Goal: Find specific page/section: Find specific page/section

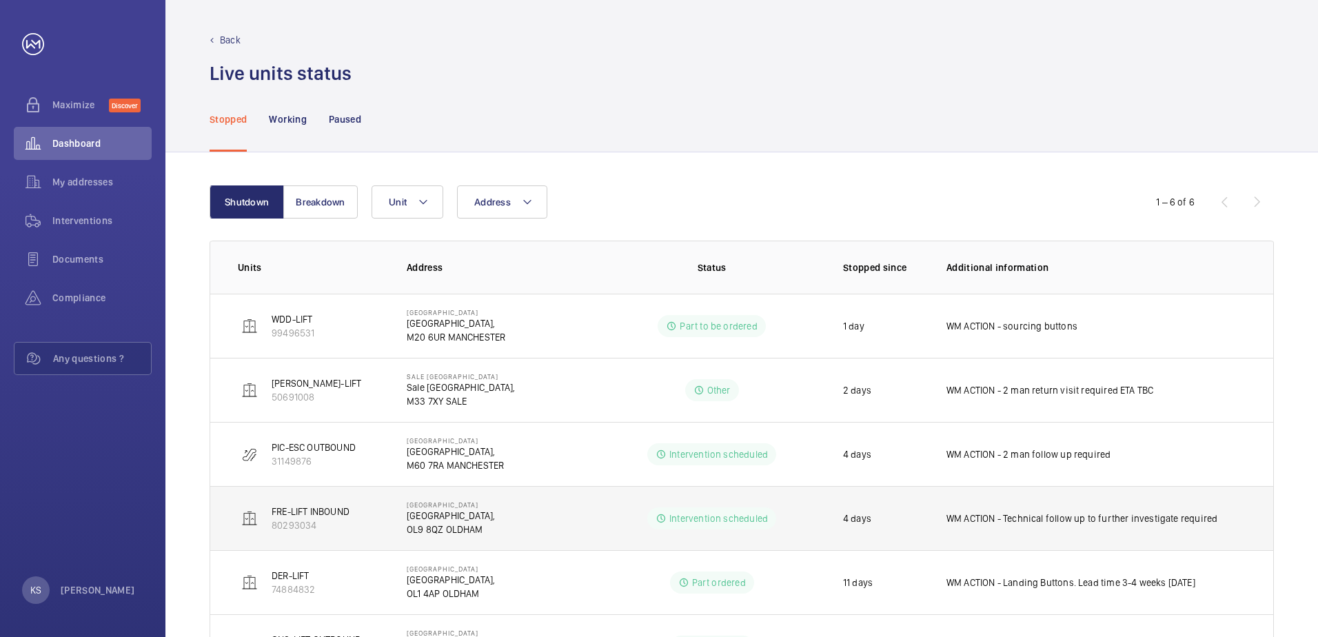
scroll to position [75, 0]
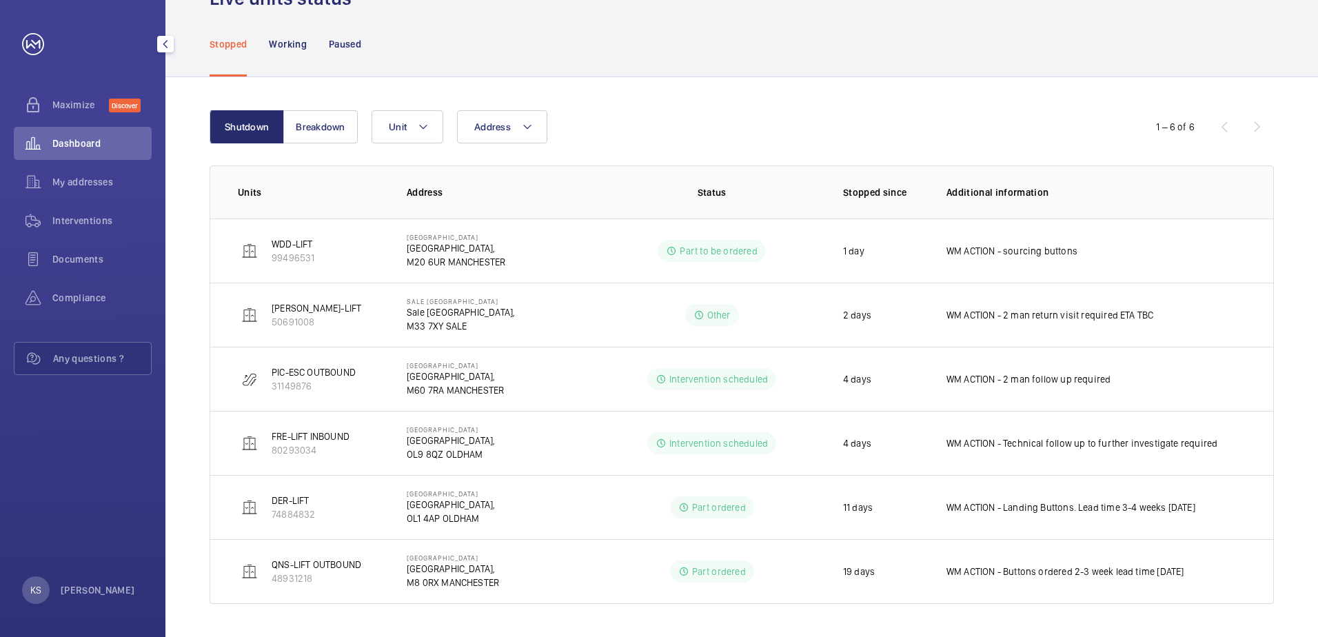
click at [85, 145] on span "Dashboard" at bounding box center [101, 143] width 99 height 14
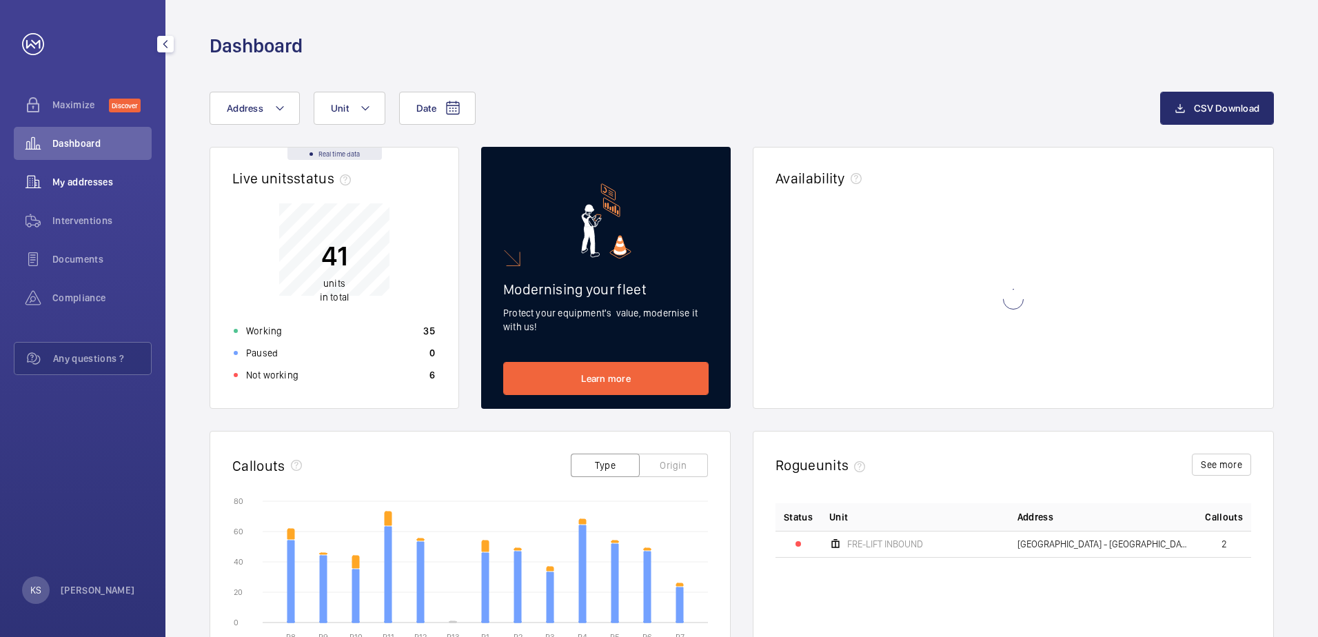
click at [76, 171] on div "My addresses" at bounding box center [83, 181] width 138 height 33
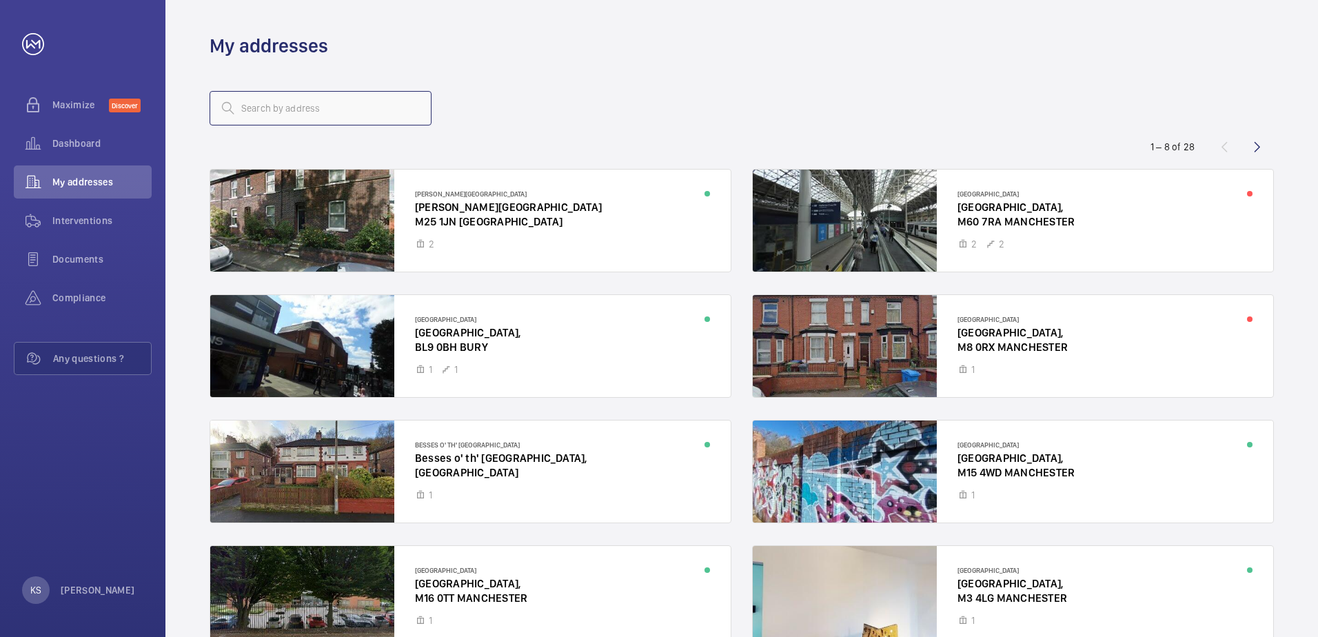
click at [325, 110] on input "text" at bounding box center [320, 108] width 222 height 34
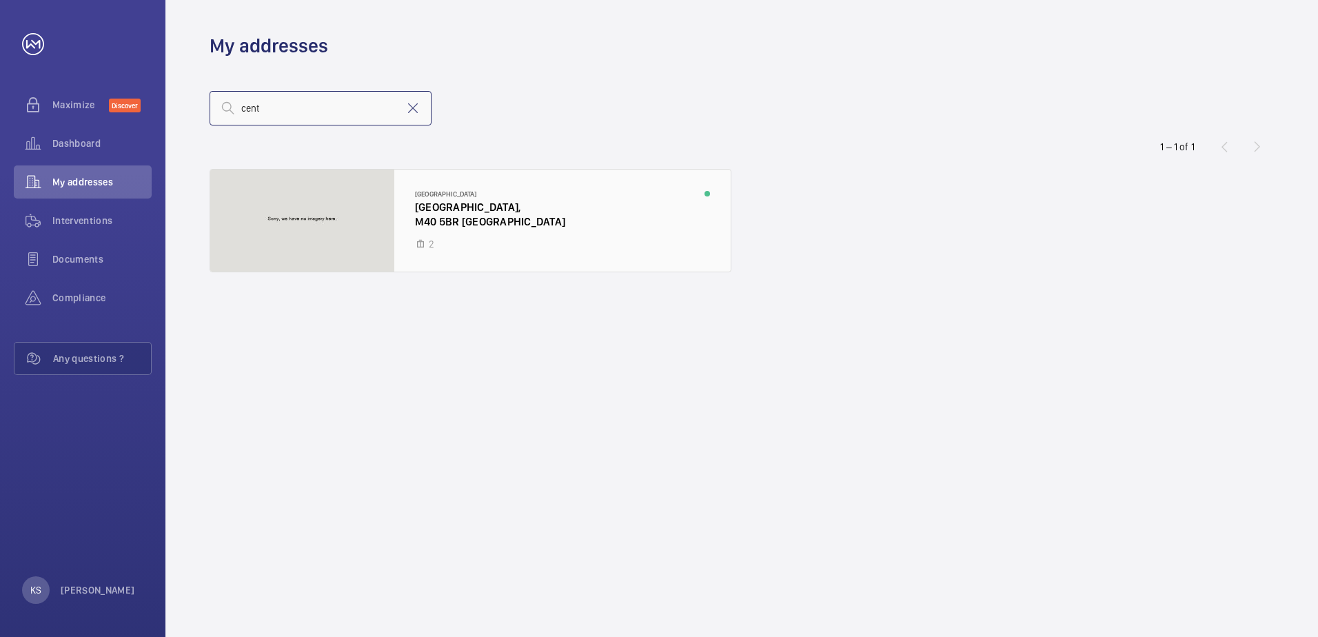
type input "cent"
click at [432, 245] on div at bounding box center [470, 221] width 520 height 102
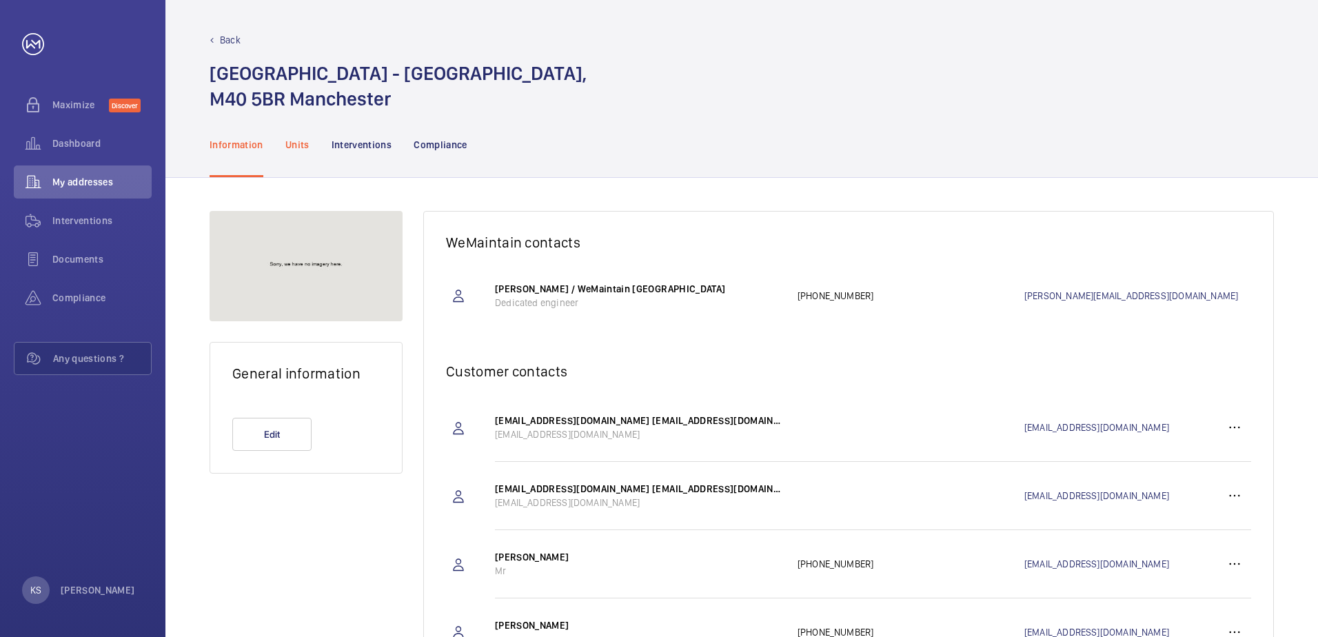
click at [298, 139] on p "Units" at bounding box center [297, 145] width 24 height 14
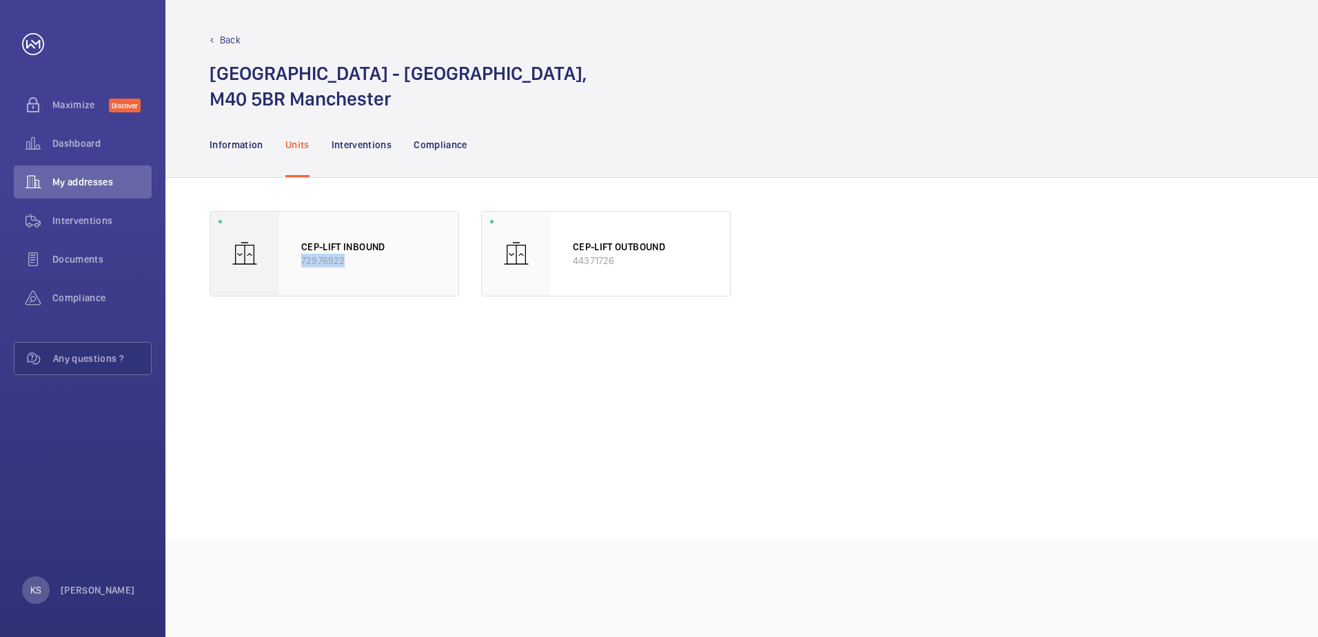
drag, startPoint x: 347, startPoint y: 263, endPoint x: 301, endPoint y: 266, distance: 45.6
click at [301, 266] on p "72976922" at bounding box center [368, 261] width 135 height 14
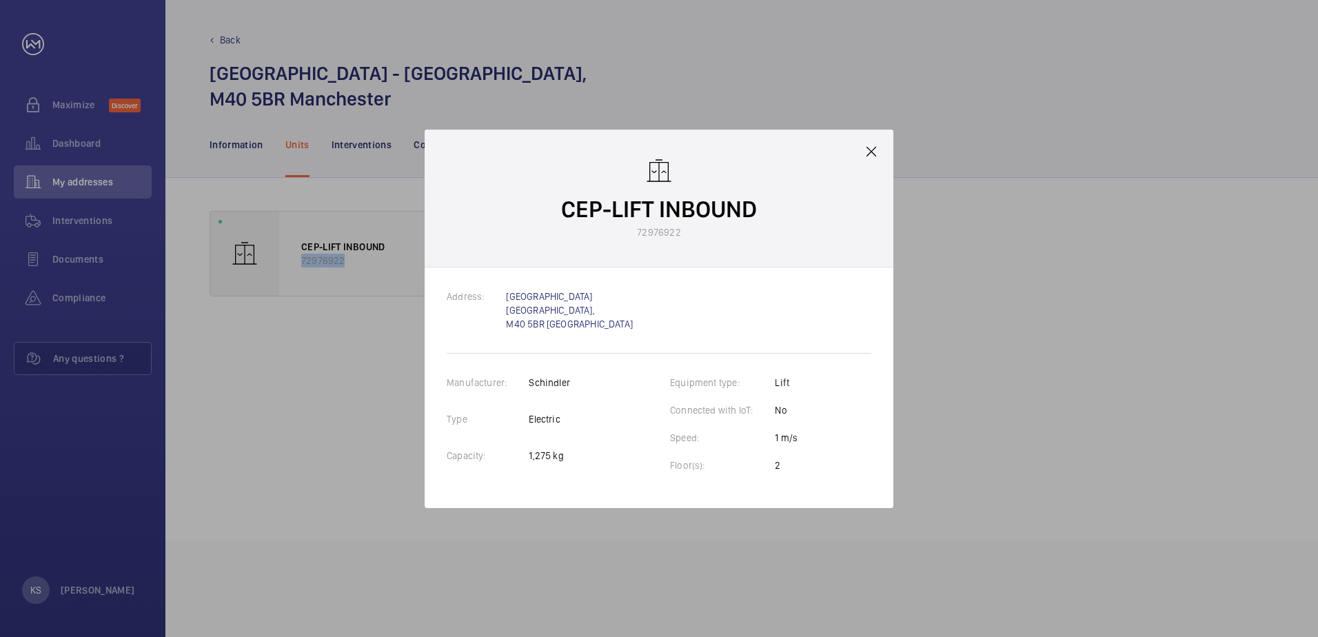
copy p "72976922"
click at [639, 233] on p "72976922" at bounding box center [658, 232] width 43 height 14
copy p "72976922"
click at [863, 154] on mat-icon at bounding box center [871, 151] width 17 height 17
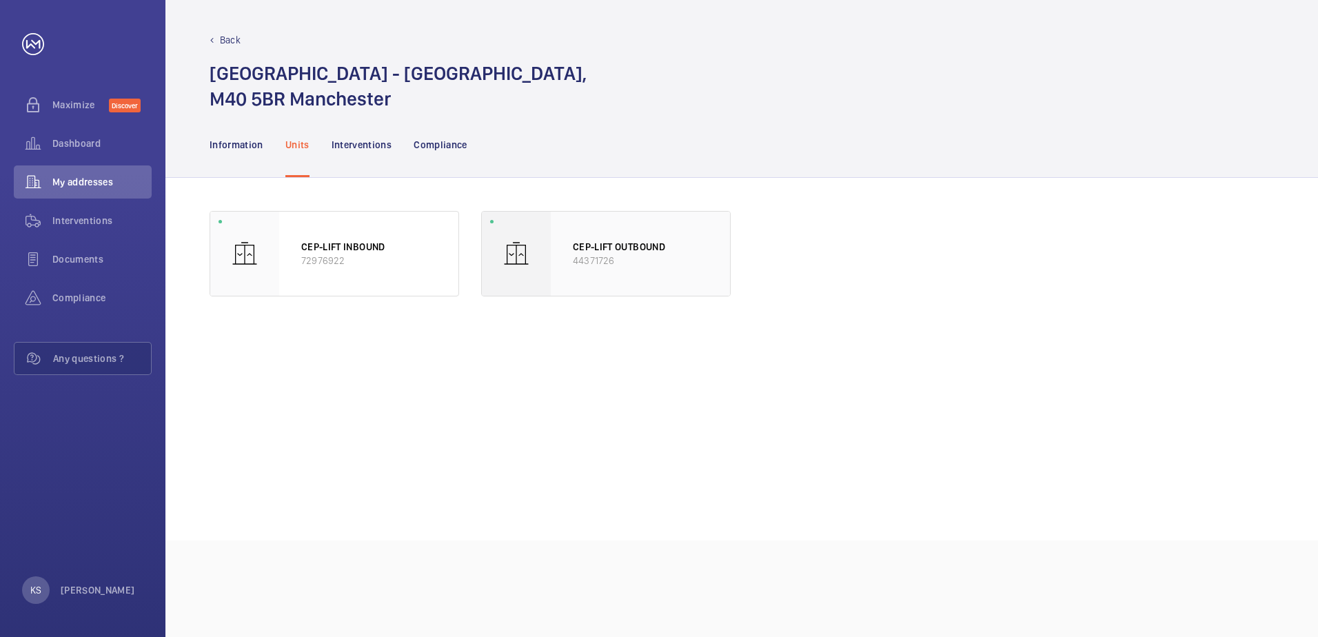
click at [606, 258] on p "44371726" at bounding box center [640, 261] width 135 height 14
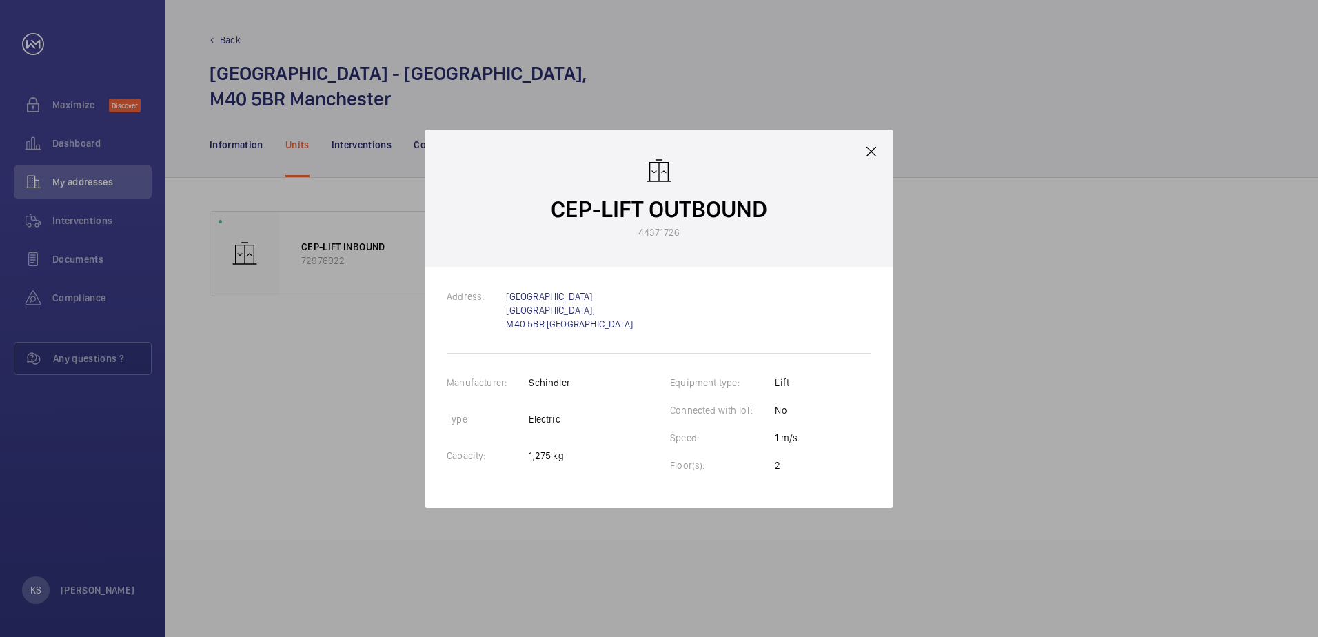
click at [664, 232] on p "44371726" at bounding box center [658, 232] width 41 height 14
copy p "44371726"
click at [872, 158] on mat-icon at bounding box center [871, 151] width 17 height 17
